Goal: Transaction & Acquisition: Purchase product/service

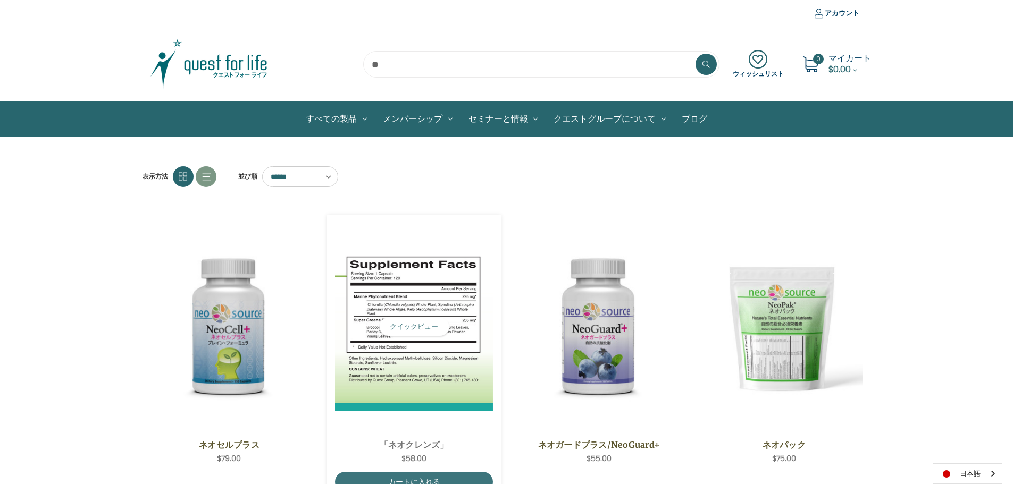
click at [410, 375] on img "NeoCleanse,$58.00\a" at bounding box center [414, 327] width 158 height 168
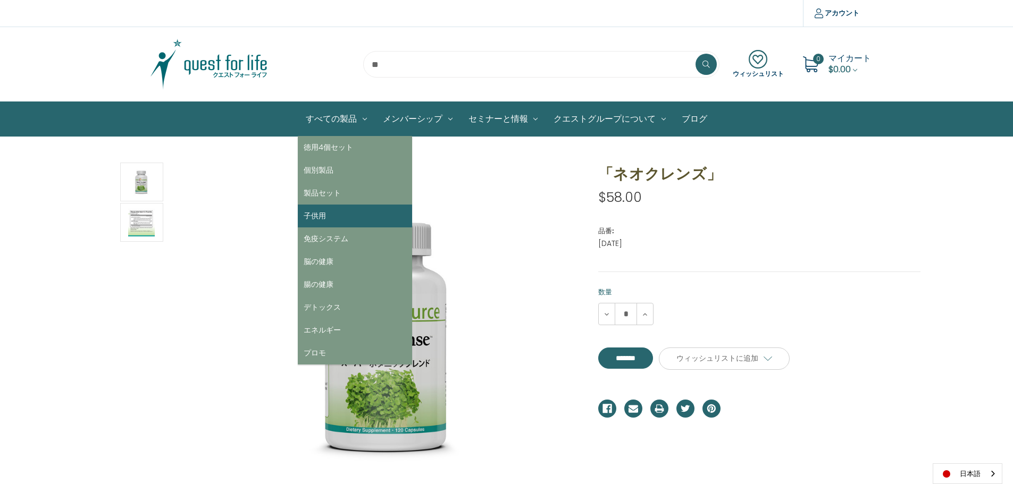
click at [333, 215] on link "子供用" at bounding box center [355, 216] width 114 height 23
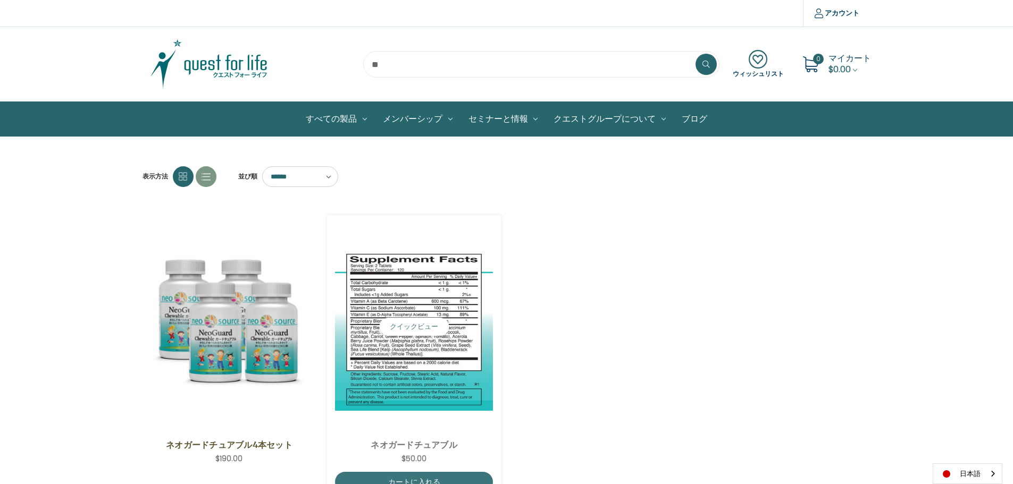
click at [389, 379] on img "NeoGuard Chewable,$50.00\a" at bounding box center [414, 327] width 158 height 168
